Goal: Register for event/course

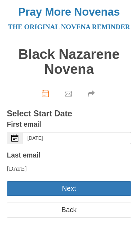
click at [82, 194] on button "Next" at bounding box center [69, 188] width 124 height 15
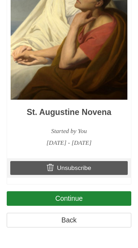
scroll to position [1077, 0]
click at [84, 198] on link "Continue" at bounding box center [69, 198] width 124 height 15
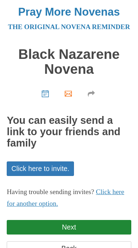
click at [14, 0] on header "Pray More Novenas The original novena reminder" at bounding box center [69, 16] width 124 height 33
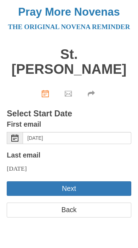
click at [74, 182] on button "Next" at bounding box center [69, 188] width 124 height 15
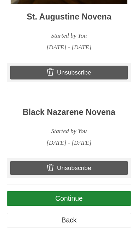
scroll to position [1286, 0]
click at [81, 205] on link "Continue" at bounding box center [69, 198] width 124 height 15
